Goal: Task Accomplishment & Management: Manage account settings

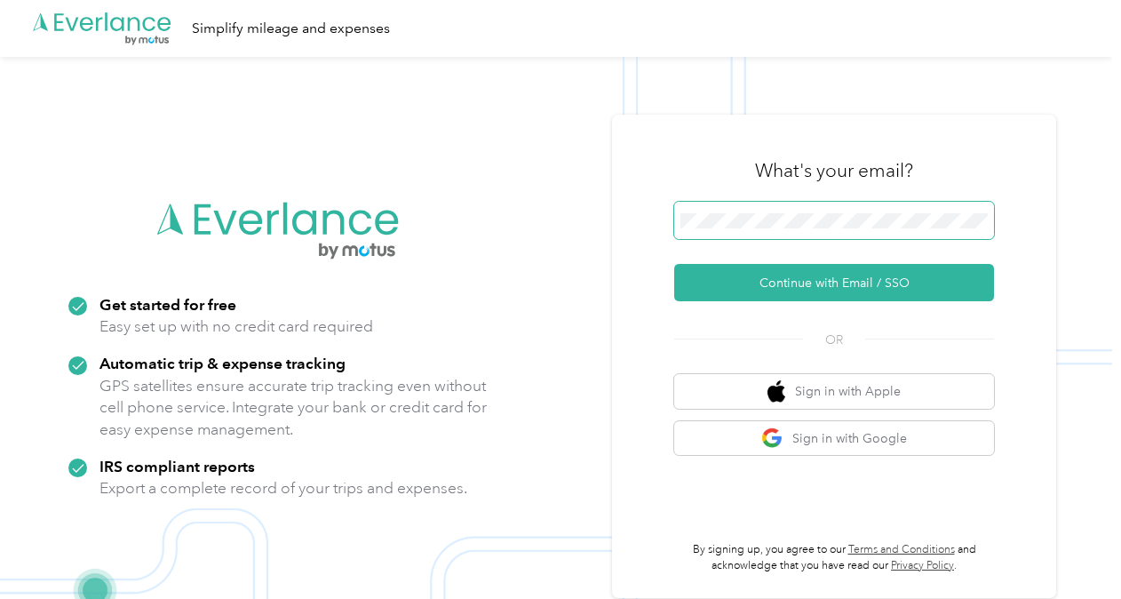
click at [674, 264] on button "Continue with Email / SSO" at bounding box center [834, 282] width 320 height 37
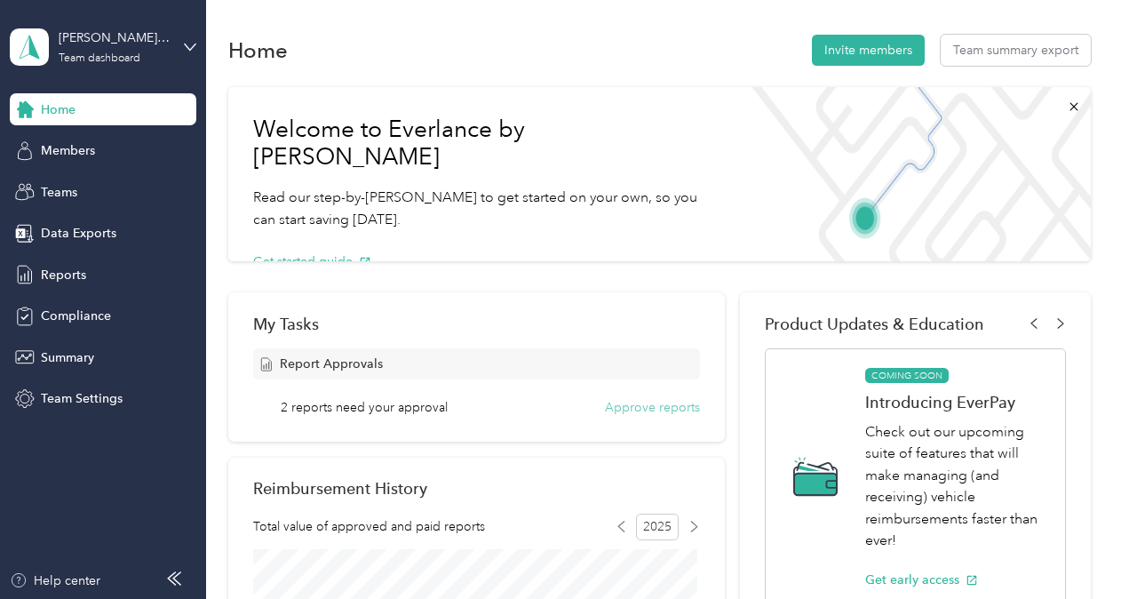
click at [628, 409] on button "Approve reports" at bounding box center [652, 407] width 95 height 19
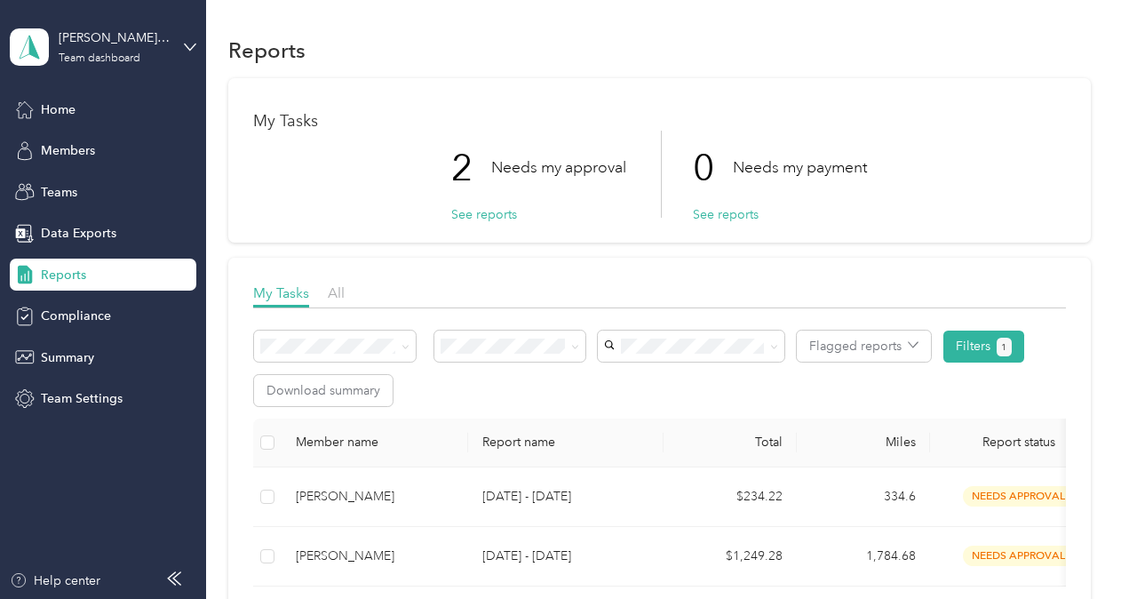
scroll to position [178, 0]
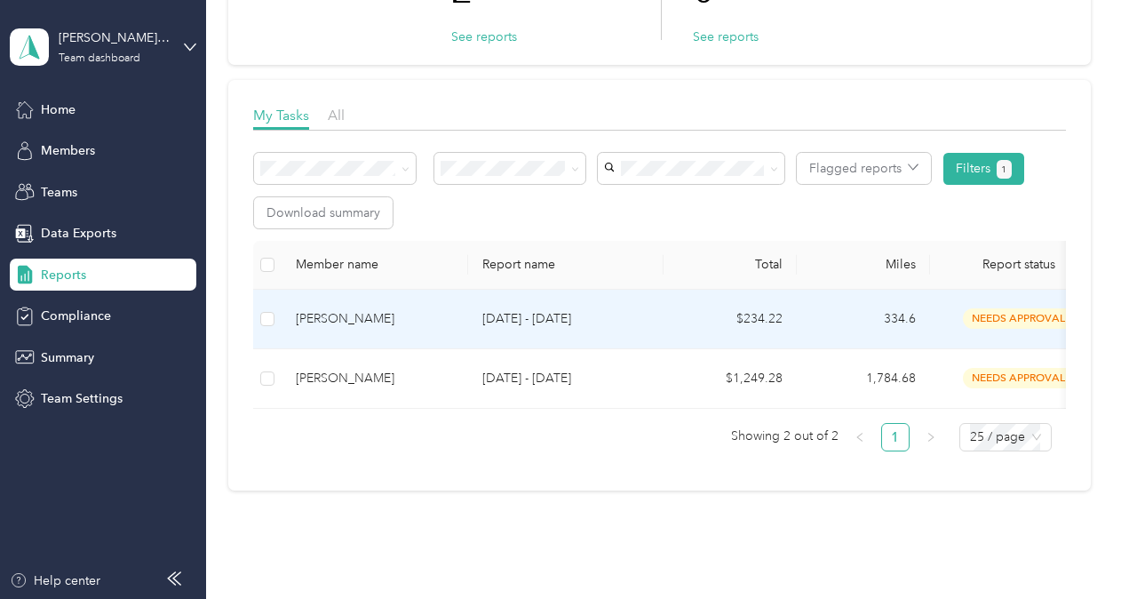
click at [1000, 321] on span "needs approval" at bounding box center [1019, 318] width 112 height 20
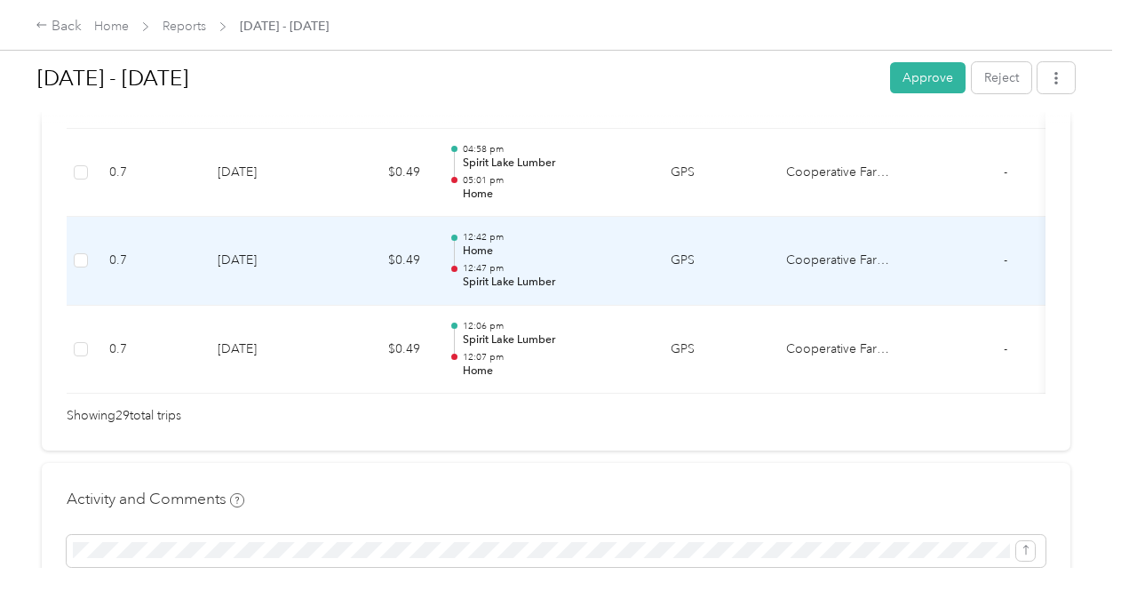
scroll to position [2843, 0]
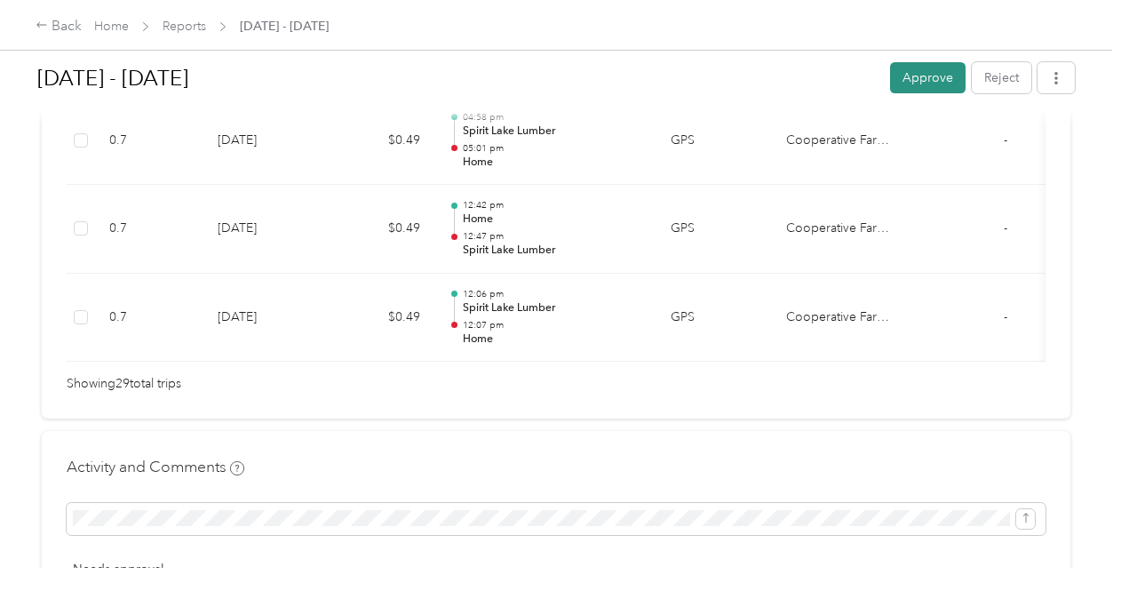
click at [908, 69] on button "Approve" at bounding box center [928, 77] width 76 height 31
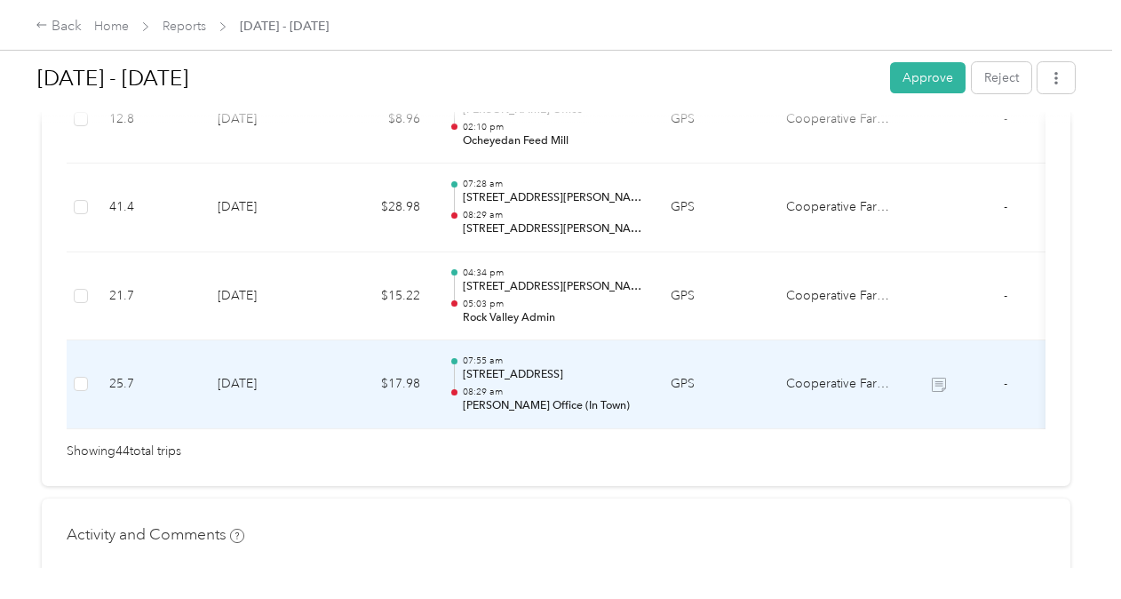
scroll to position [4176, 0]
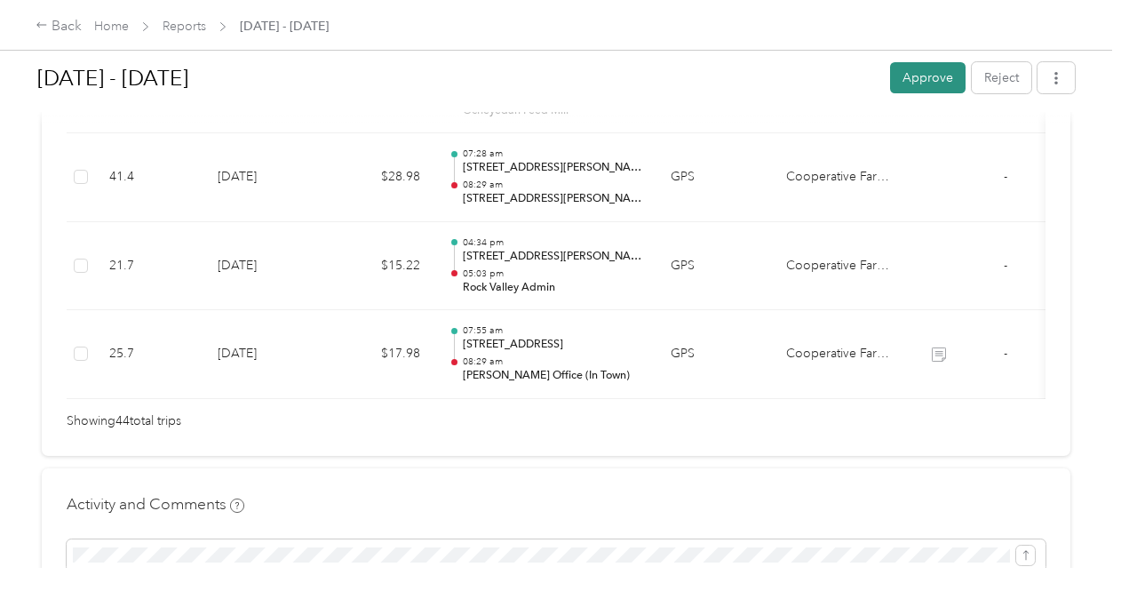
click at [919, 76] on button "Approve" at bounding box center [928, 77] width 76 height 31
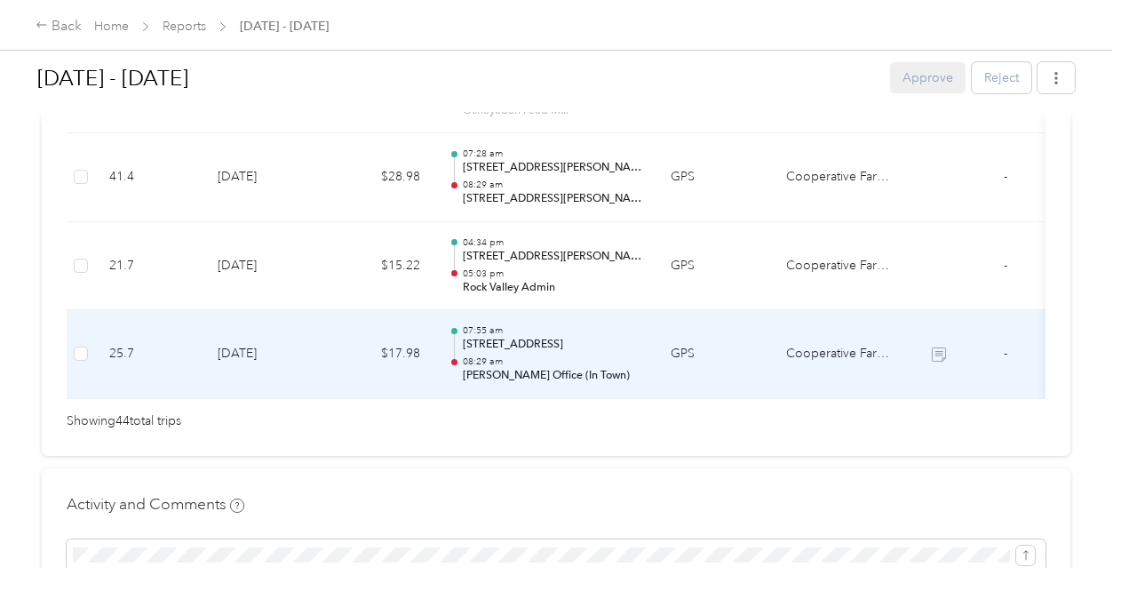
scroll to position [4131, 0]
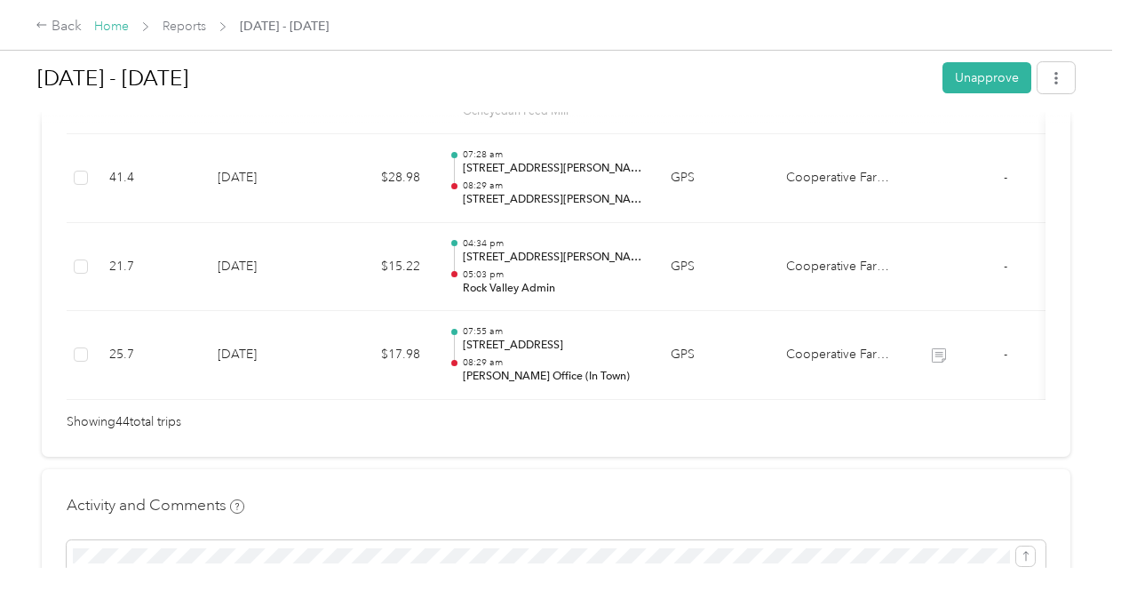
click at [116, 30] on link "Home" at bounding box center [111, 26] width 35 height 15
